Goal: Information Seeking & Learning: Check status

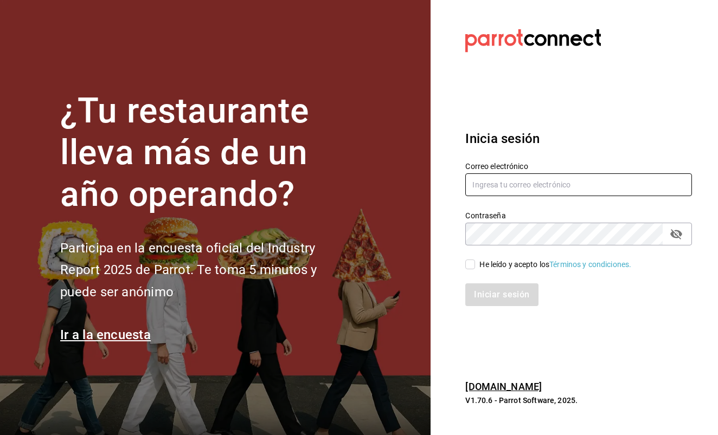
type input "info@makupoke.com"
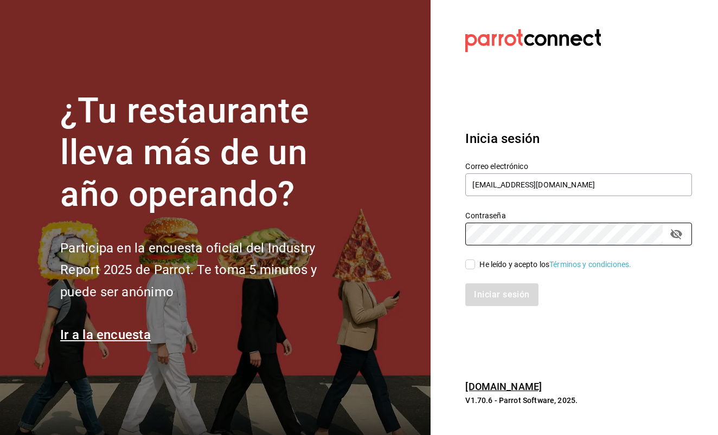
click at [474, 263] on input "He leído y acepto los Términos y condiciones." at bounding box center [470, 265] width 10 height 10
checkbox input "true"
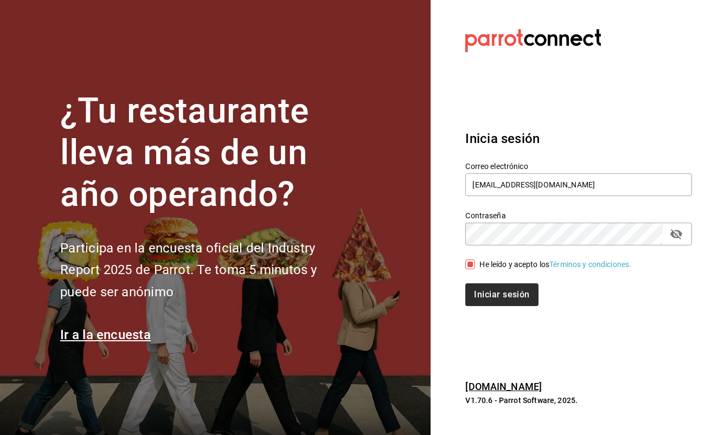
click at [491, 297] on button "Iniciar sesión" at bounding box center [501, 295] width 73 height 23
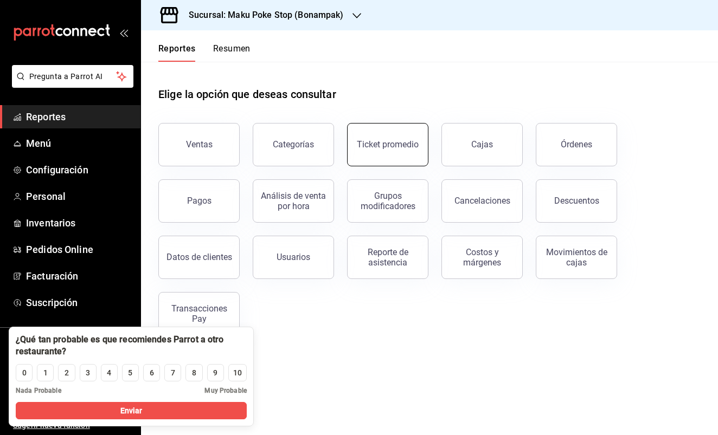
click at [383, 142] on div "Ticket promedio" at bounding box center [388, 144] width 62 height 10
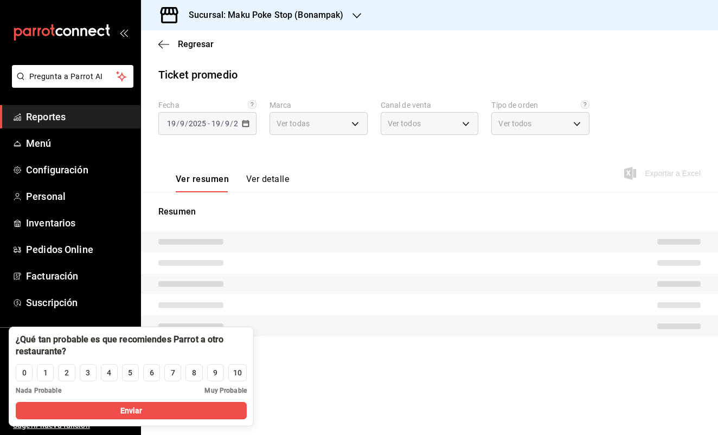
type input "b5ea9031-c9ae-4ed6-9bb9-ed0a6152f904"
type input "PARROT,UBER_EATS,RAPPI,DIDI_FOOD,ONLINE"
type input "38e273b7-ac69-42b3-b666-f510b066e3c0,6328a042-c39b-4cce-9f50-9b8bdbc02b4f,8d242…"
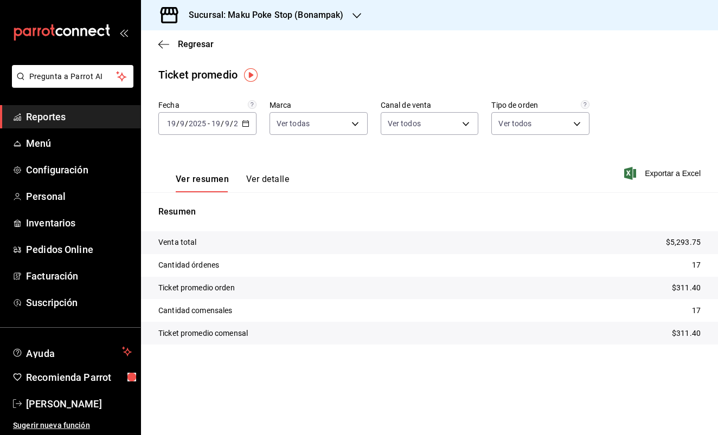
click at [244, 125] on icon "button" at bounding box center [246, 124] width 8 height 8
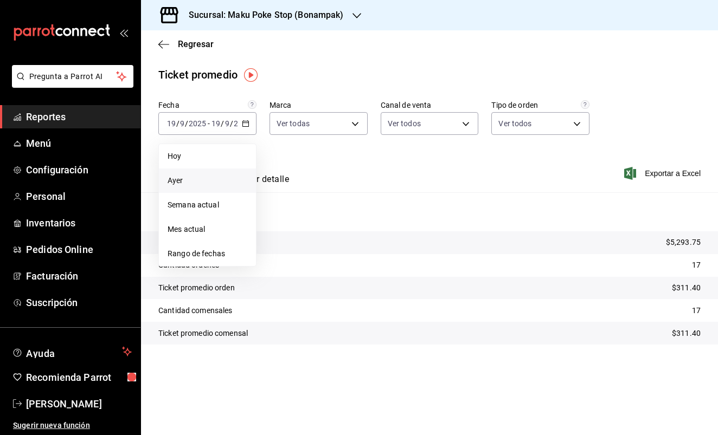
click at [187, 185] on span "Ayer" at bounding box center [208, 180] width 80 height 11
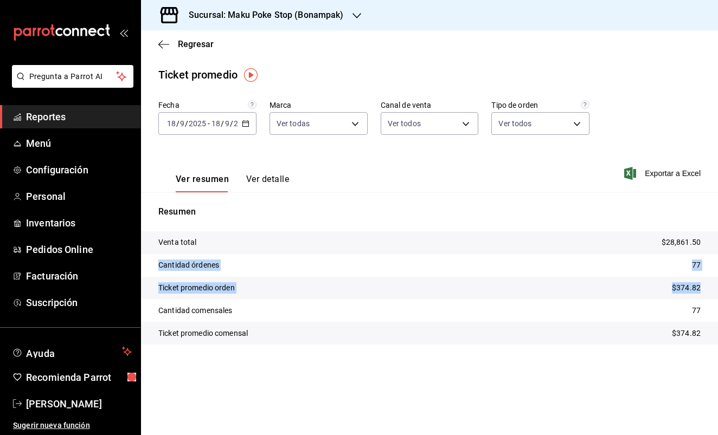
drag, startPoint x: 158, startPoint y: 262, endPoint x: 703, endPoint y: 288, distance: 544.9
click at [703, 288] on tbody "Venta total $28,861.50 Cantidad órdenes 77 Ticket promedio orden $374.82 Cantid…" at bounding box center [429, 287] width 577 height 113
copy tbody "Cantidad órdenes 77 Ticket promedio orden $374.82"
click at [356, 15] on icon "button" at bounding box center [356, 15] width 9 height 9
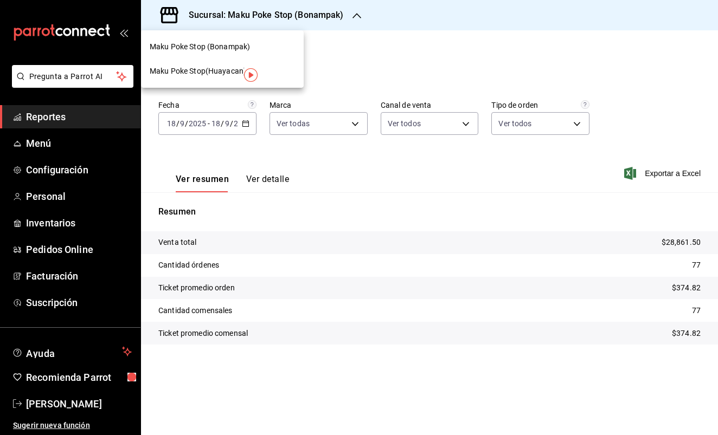
click at [231, 69] on span "Maku Poke Stop(Huayacan)" at bounding box center [198, 71] width 97 height 11
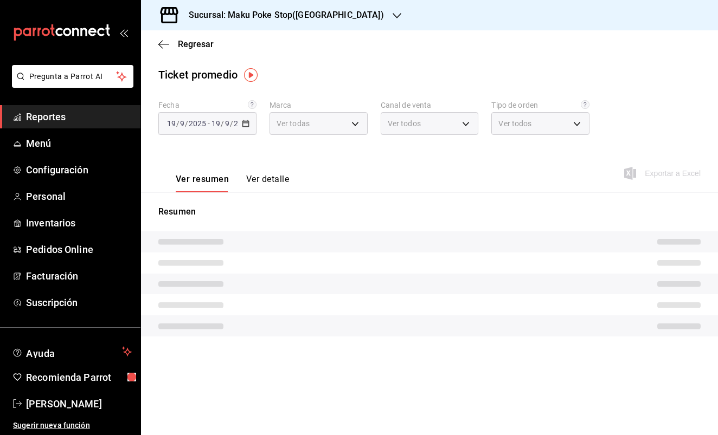
type input "afc352e3-97b5-45b8-8fe1-684b08dff19e"
type input "PARROT,UBER_EATS,RAPPI,DIDI_FOOD,ONLINE"
type input "00a0bdd3-9242-43b1-bfa7-5d6406ae72e2,4735367c-7ed6-48bb-bfcd-9e8ea212a706,82c19…"
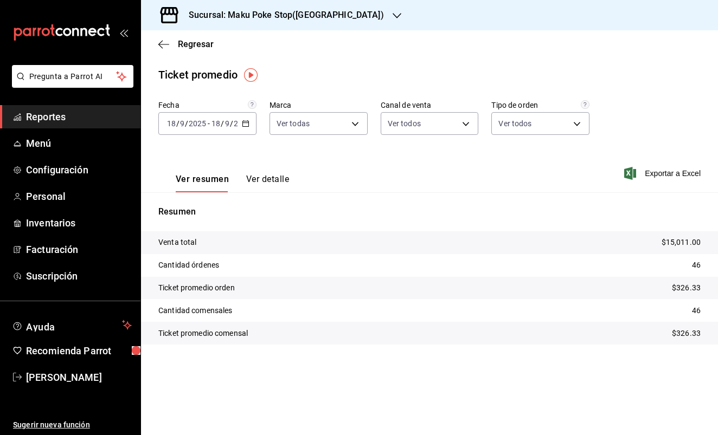
click at [245, 123] on \(Stroke\) "button" at bounding box center [245, 123] width 6 height 1
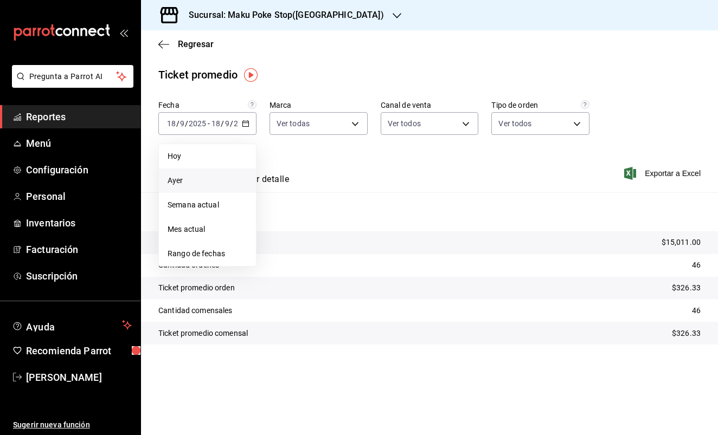
click at [196, 183] on span "Ayer" at bounding box center [208, 180] width 80 height 11
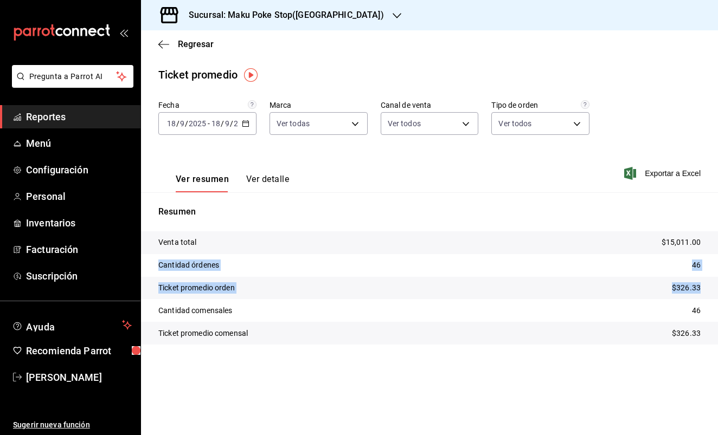
drag, startPoint x: 156, startPoint y: 264, endPoint x: 704, endPoint y: 286, distance: 549.1
click at [704, 286] on tbody "Venta total $15,011.00 Cantidad órdenes 46 Ticket promedio orden $326.33 Cantid…" at bounding box center [429, 287] width 577 height 113
copy tbody "Cantidad órdenes 46 Ticket promedio orden $326.33"
